Goal: Task Accomplishment & Management: Use online tool/utility

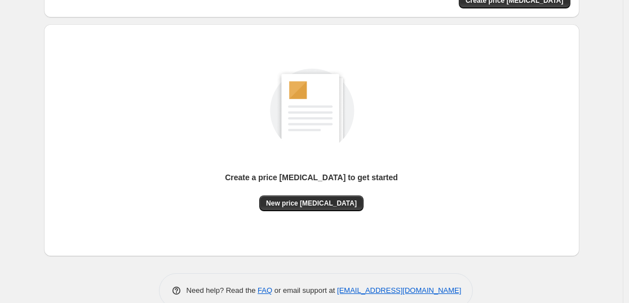
scroll to position [119, 0]
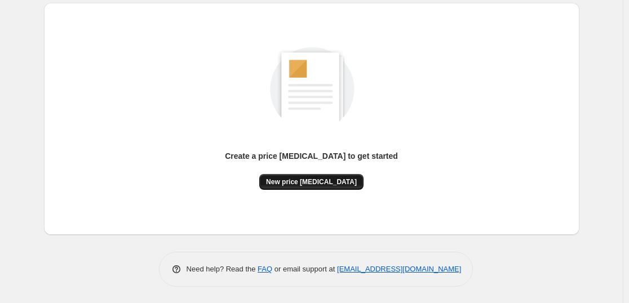
click at [324, 184] on span "New price change job" at bounding box center [311, 182] width 91 height 9
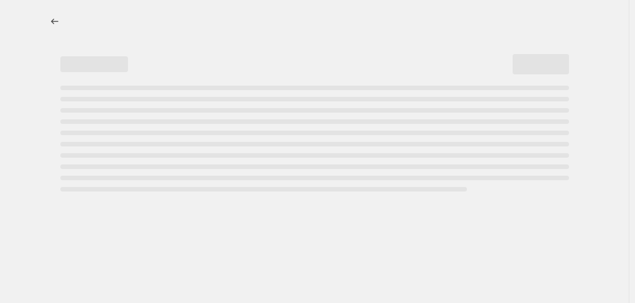
select select "percentage"
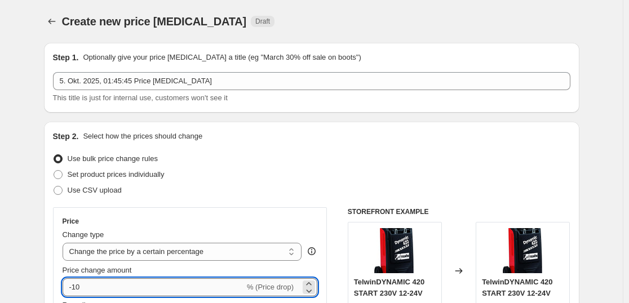
click at [160, 286] on input "-10" at bounding box center [154, 288] width 182 height 18
type input "-1"
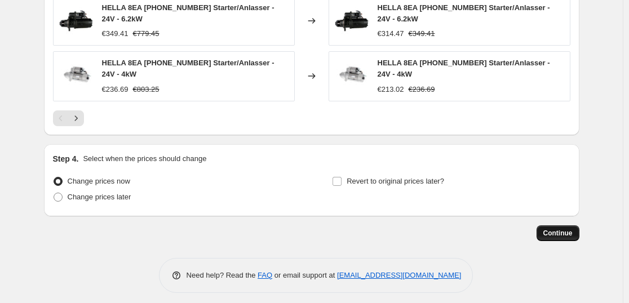
type input "-35"
click at [560, 226] on button "Continue" at bounding box center [558, 234] width 43 height 16
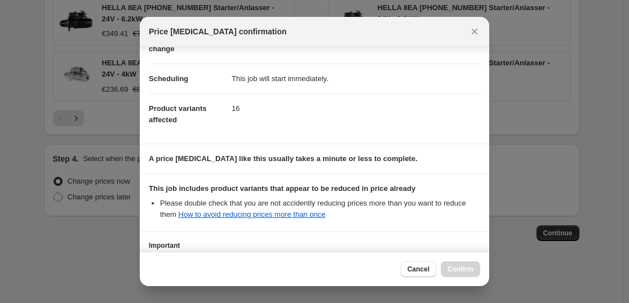
scroll to position [171, 0]
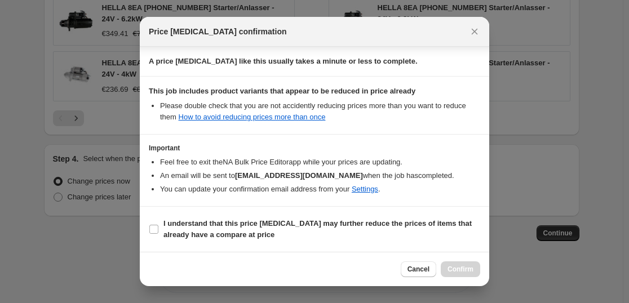
click at [275, 213] on section "I understand that this price change job may further reduce the prices of items …" at bounding box center [315, 229] width 350 height 45
click at [313, 229] on span "I understand that this price change job may further reduce the prices of items …" at bounding box center [322, 229] width 317 height 23
click at [158, 229] on input "I understand that this price change job may further reduce the prices of items …" at bounding box center [153, 229] width 9 height 9
checkbox input "true"
click at [449, 262] on div "Cancel Confirm" at bounding box center [315, 269] width 350 height 34
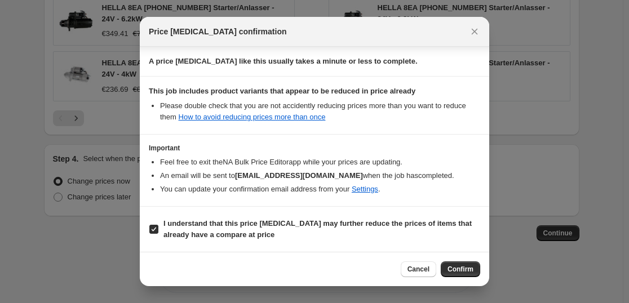
click at [454, 270] on span "Confirm" at bounding box center [461, 269] width 26 height 9
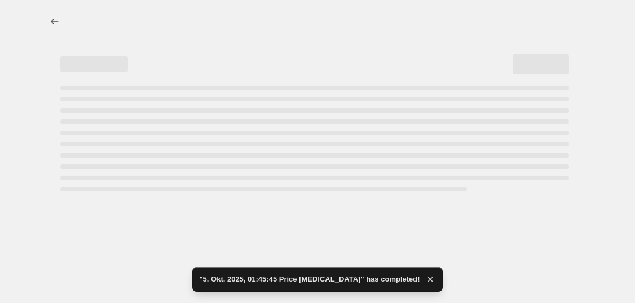
select select "percentage"
